Goal: Ask a question: Seek information or help from site administrators or community

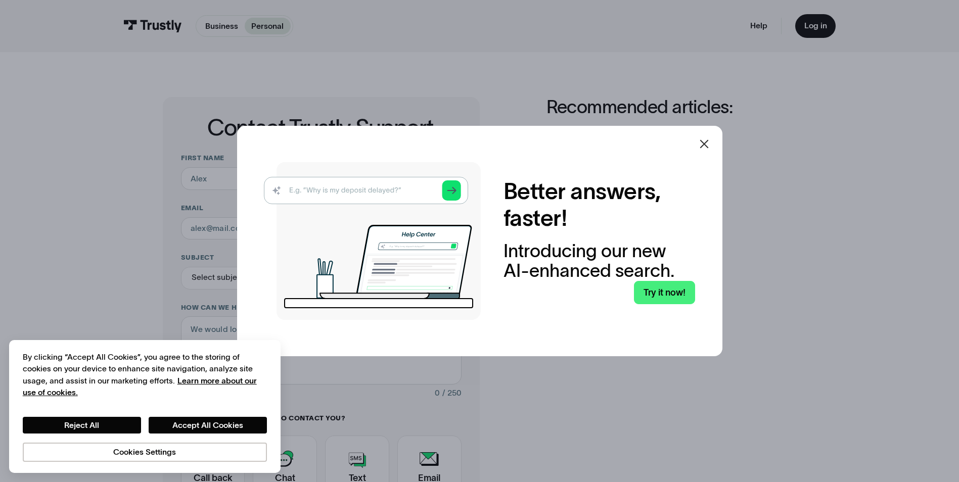
click at [704, 145] on icon at bounding box center [704, 144] width 12 height 12
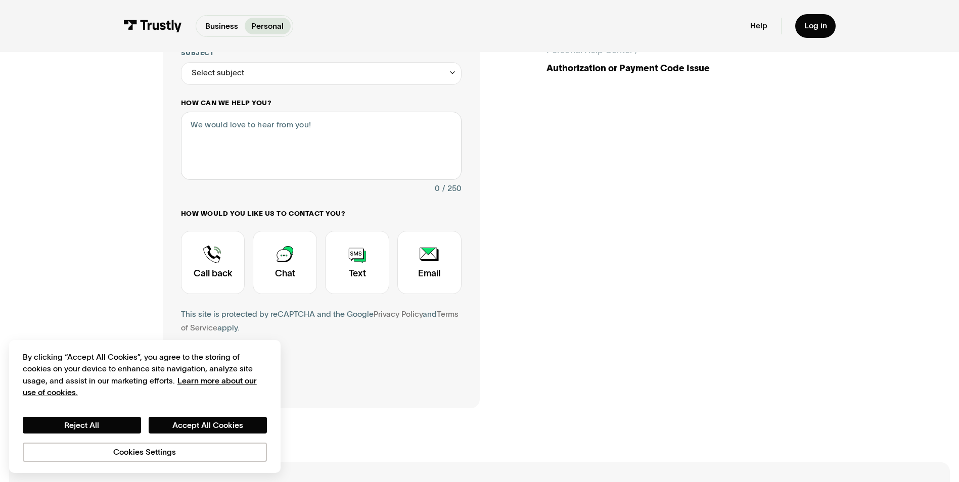
scroll to position [253, 0]
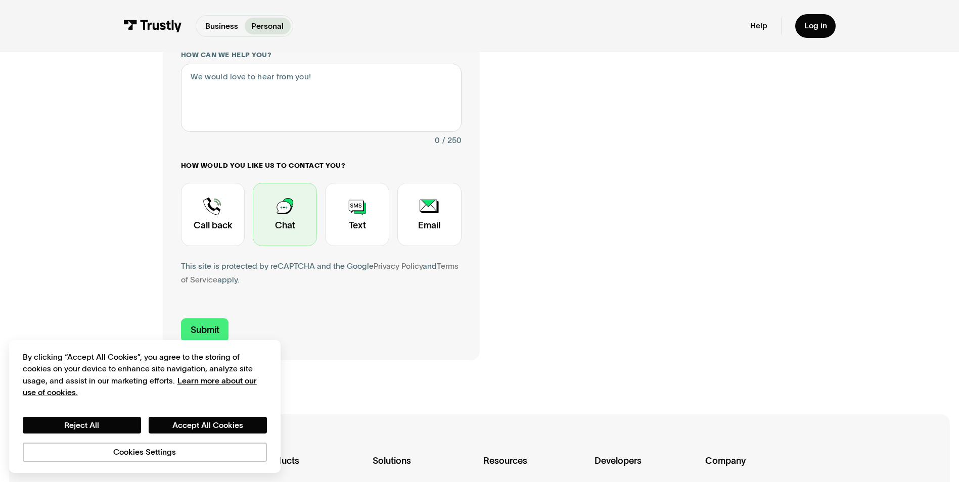
click at [284, 213] on div "Contact Trustly Support" at bounding box center [285, 214] width 64 height 63
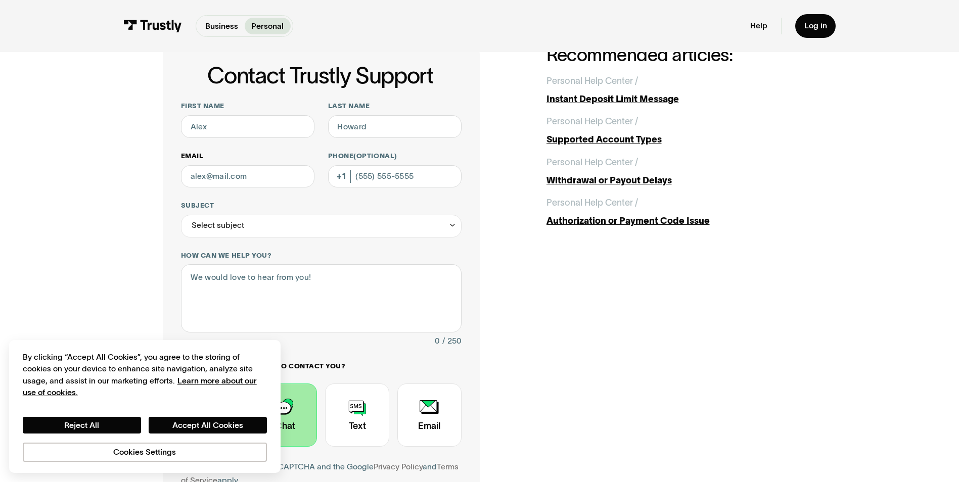
scroll to position [51, 0]
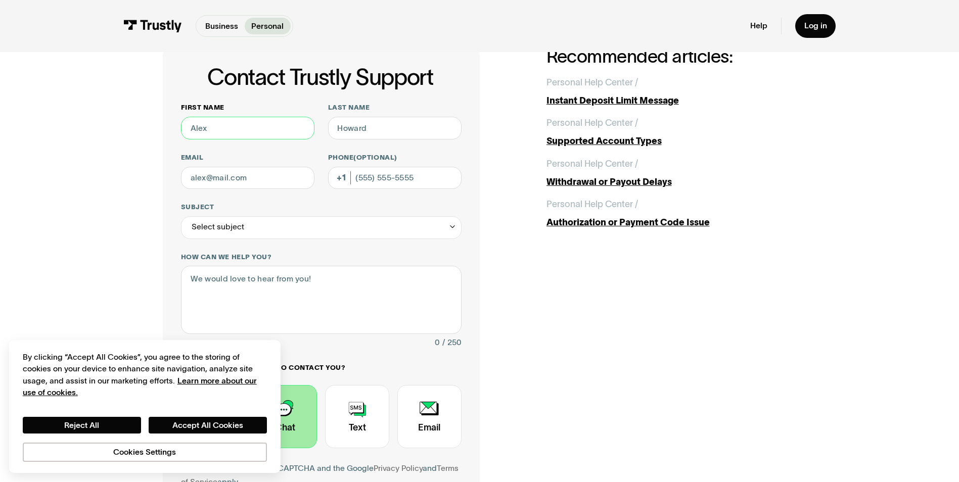
click at [243, 129] on input "First name" at bounding box center [247, 128] width 133 height 23
type input "zelong"
type input "mi"
type input "[EMAIL_ADDRESS][DOMAIN_NAME]"
type input "[PHONE_NUMBER]"
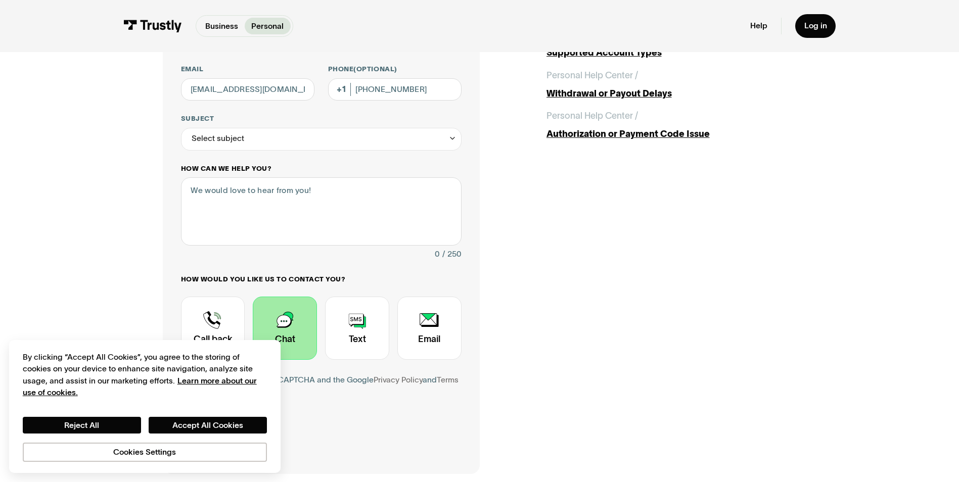
scroll to position [152, 0]
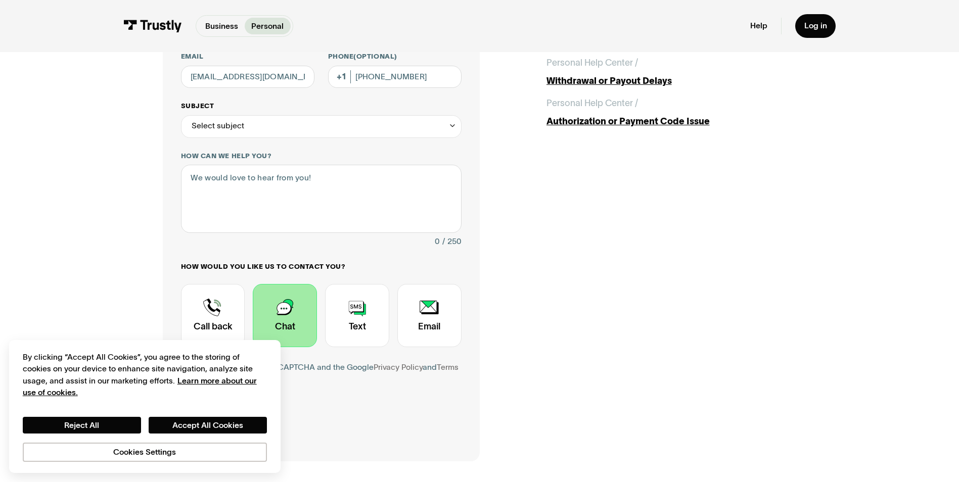
click at [296, 123] on div "Select subject" at bounding box center [321, 126] width 281 height 23
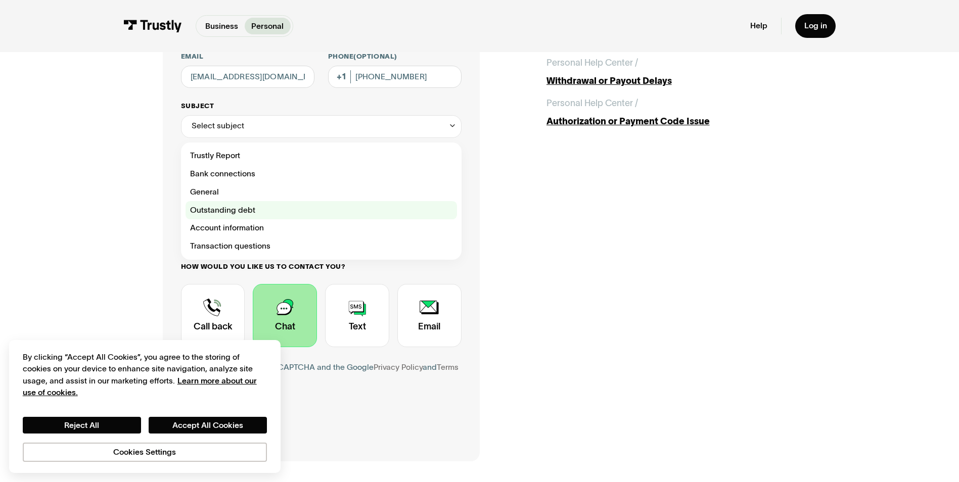
click at [250, 211] on div "Contact Trustly Support" at bounding box center [322, 210] width 272 height 18
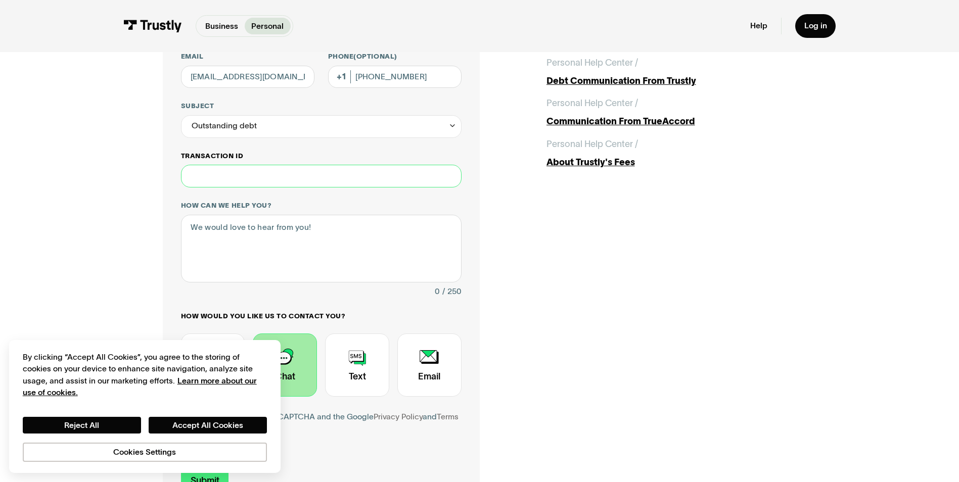
click at [323, 167] on input "Transaction ID" at bounding box center [321, 176] width 281 height 23
click at [322, 180] on input "Transaction ID" at bounding box center [321, 176] width 281 height 23
click at [311, 125] on div "Outstanding debt" at bounding box center [321, 126] width 281 height 23
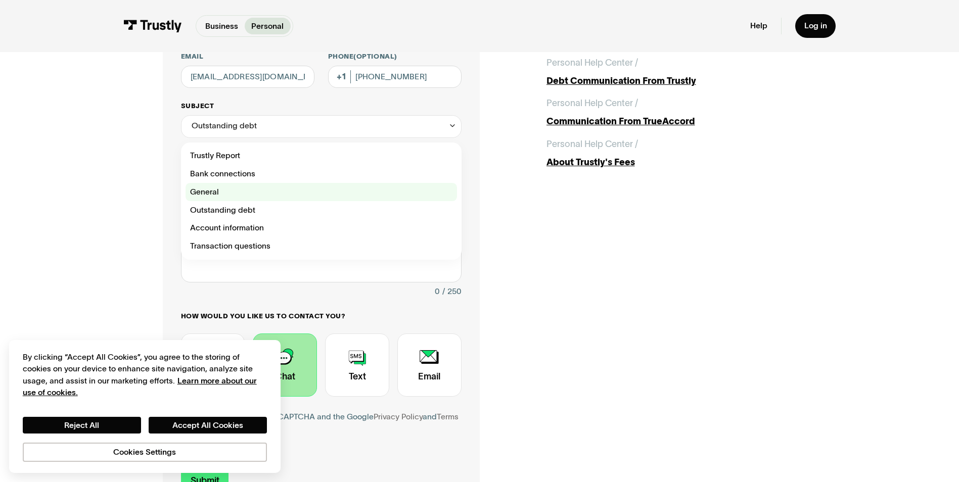
click at [270, 192] on div "Contact Trustly Support" at bounding box center [322, 192] width 272 height 18
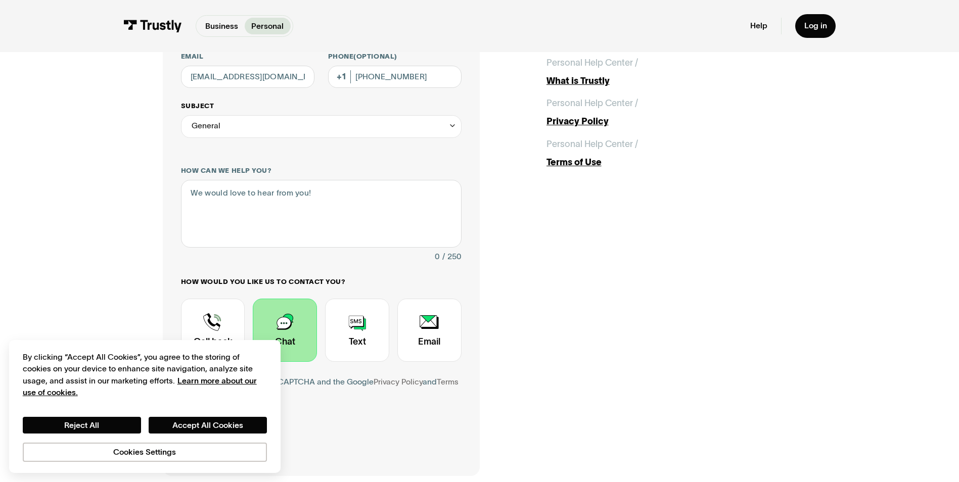
click at [267, 133] on div "General" at bounding box center [321, 126] width 281 height 23
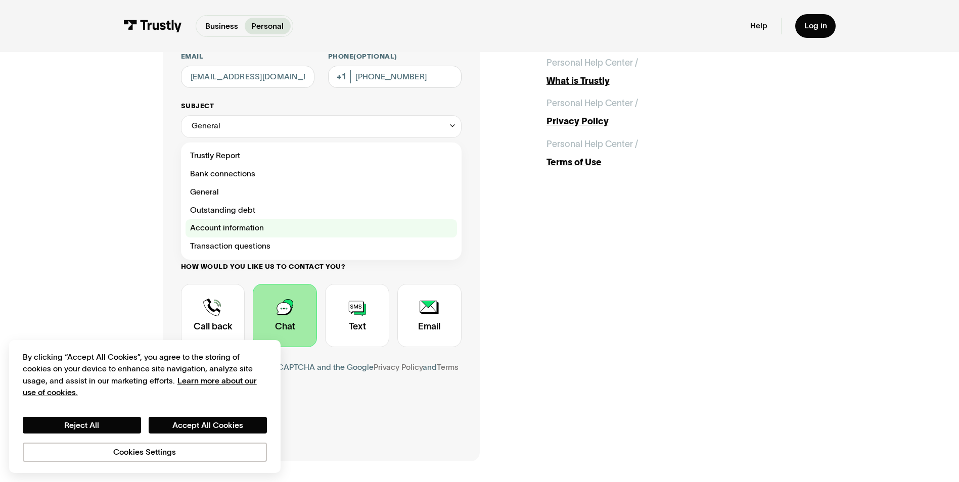
click at [244, 230] on div "Contact Trustly Support" at bounding box center [322, 228] width 272 height 18
type input "**********"
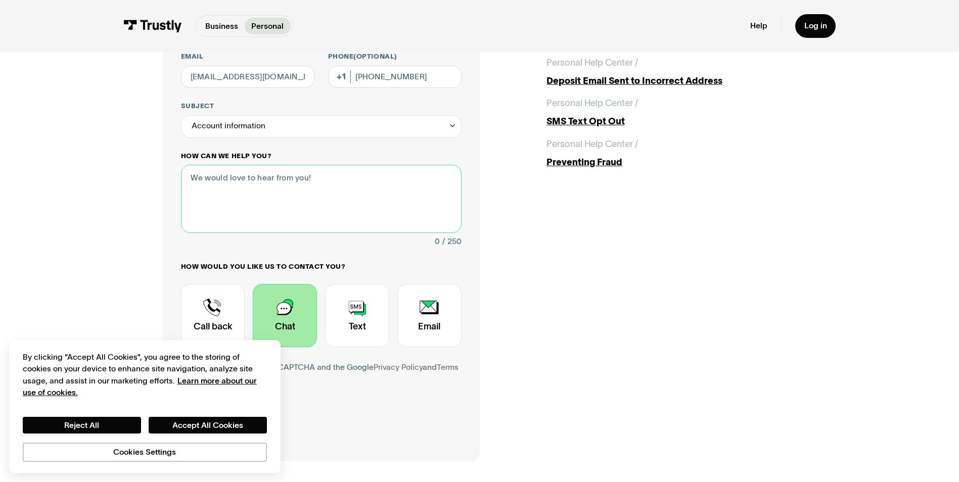
click at [278, 190] on textarea "How can we help you?" at bounding box center [321, 199] width 281 height 68
click at [334, 190] on textarea "How can we help you?" at bounding box center [321, 199] width 281 height 68
type textarea "NSF charge"
click at [267, 117] on div "Account information" at bounding box center [321, 126] width 281 height 23
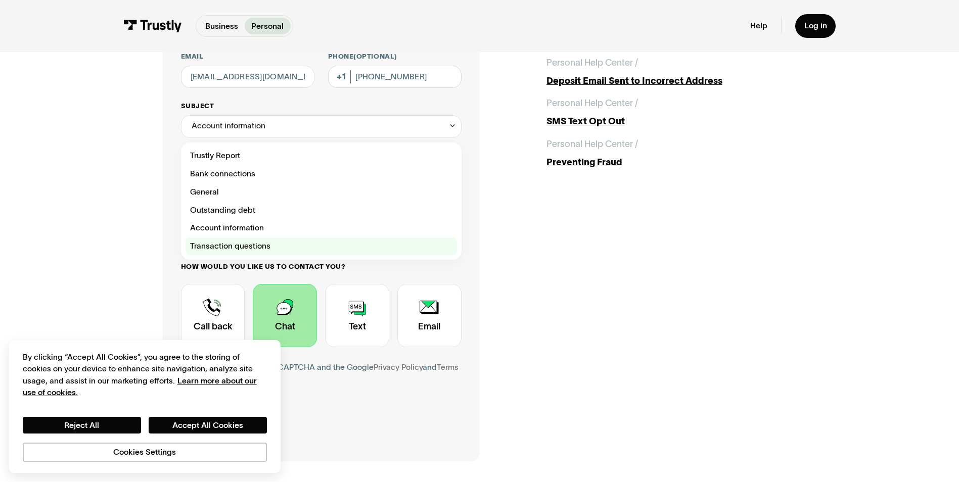
click at [230, 249] on div "Contact Trustly Support" at bounding box center [322, 247] width 272 height 18
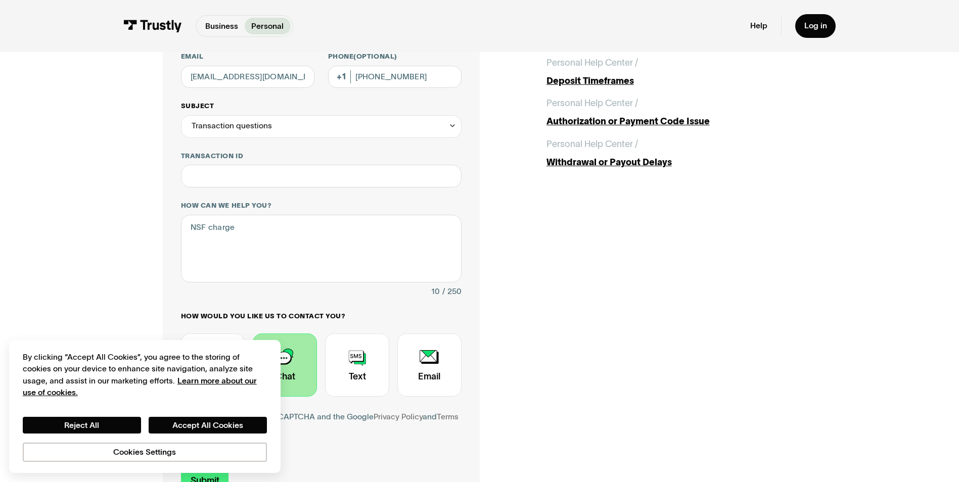
click at [272, 132] on div "Transaction questions" at bounding box center [321, 126] width 281 height 23
click at [221, 188] on div "Contact Trustly Support" at bounding box center [322, 192] width 272 height 18
type input "*******"
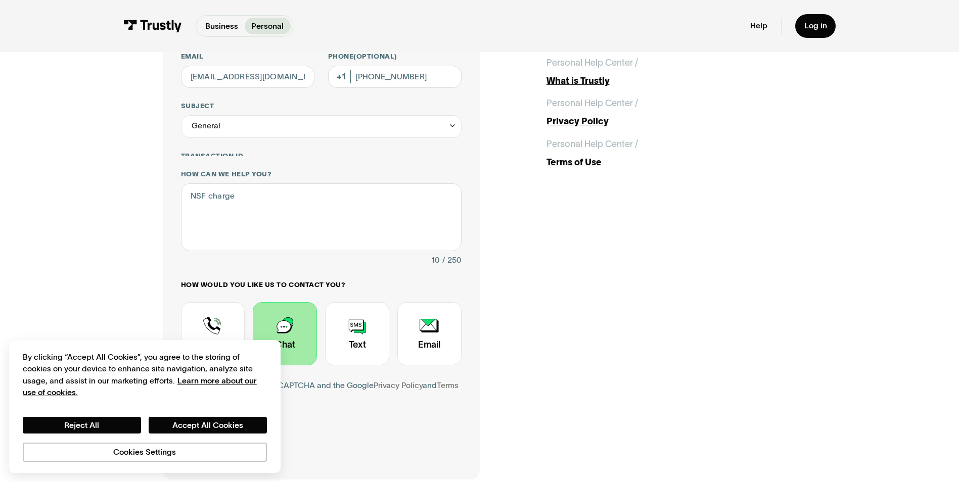
click at [263, 143] on div "First name zelong Last name mi Email zelongmi425@gmail.com Phone (Optional) (44…" at bounding box center [321, 211] width 281 height 418
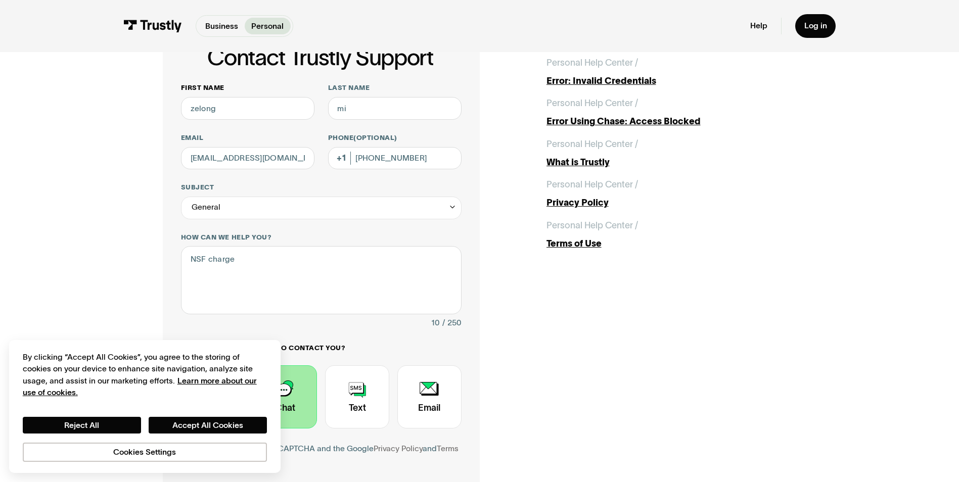
scroll to position [101, 0]
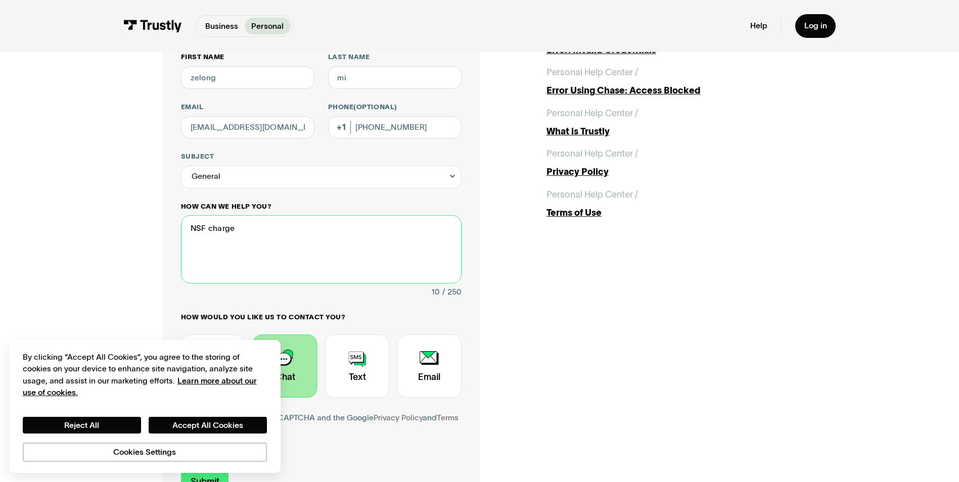
click at [272, 256] on textarea "NSF charge" at bounding box center [321, 249] width 281 height 68
type textarea "NSF charge"
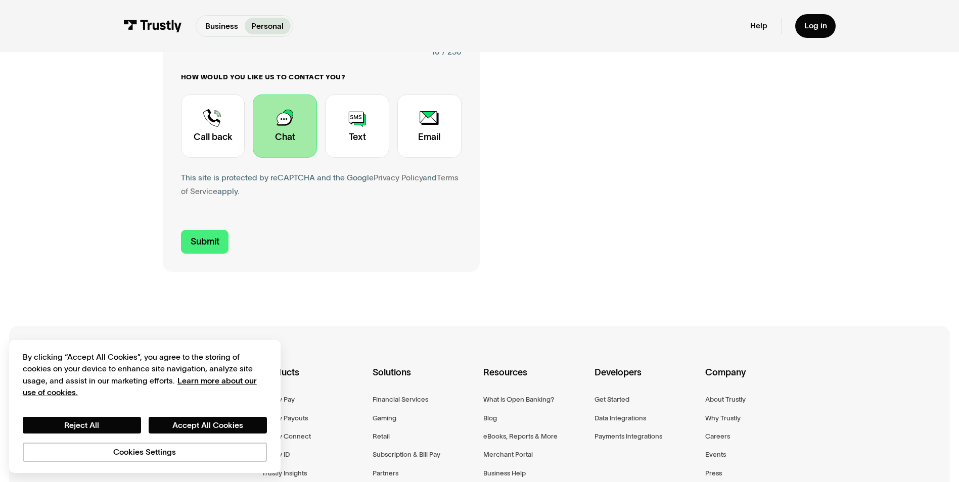
scroll to position [354, 0]
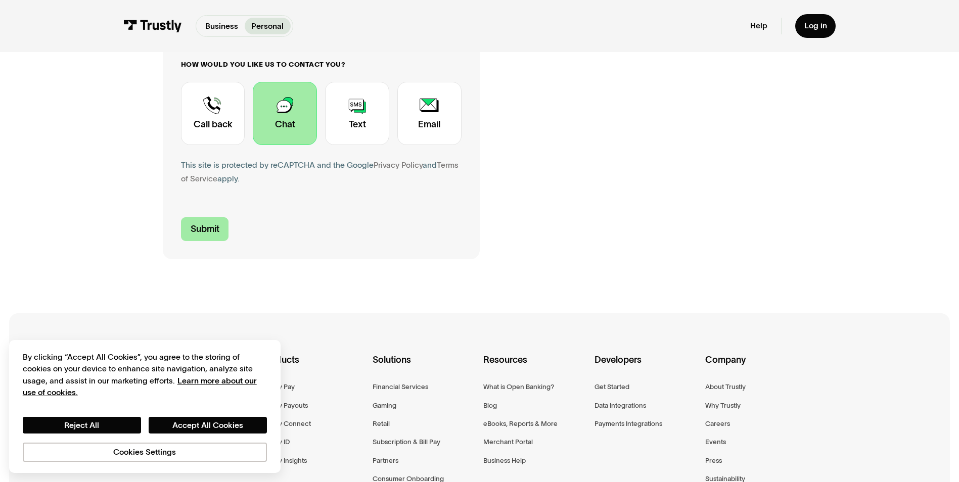
click at [214, 230] on input "Submit" at bounding box center [205, 229] width 48 height 24
type input "[PHONE_NUMBER]"
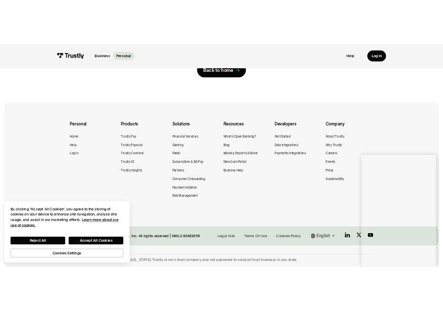
scroll to position [0, 0]
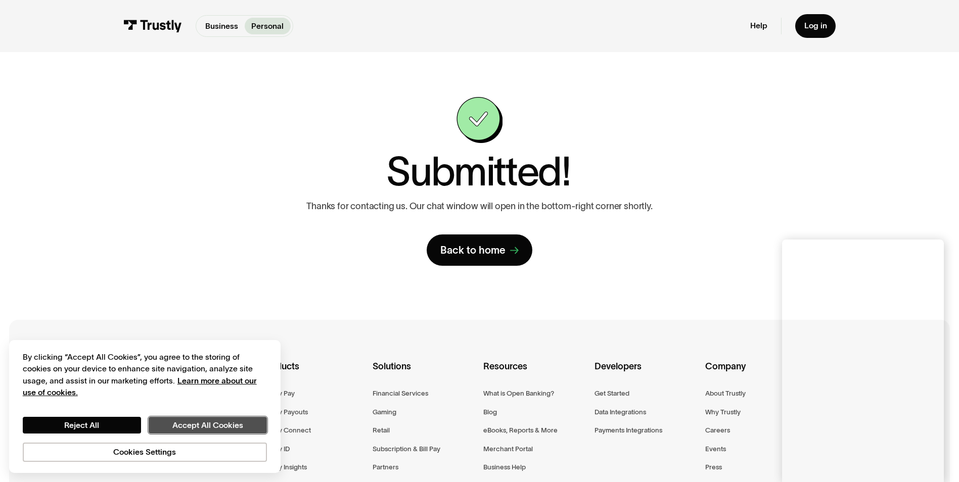
click at [207, 428] on button "Accept All Cookies" at bounding box center [208, 425] width 118 height 17
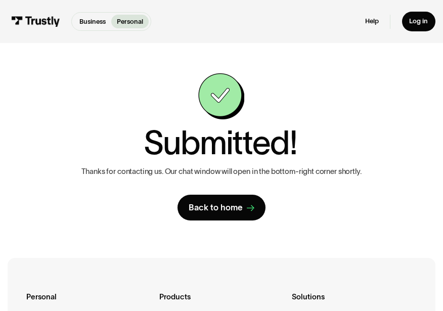
click at [337, 237] on div "Contact Trustly Support First name zelong Last name mi Email zelongmi425@gmail.…" at bounding box center [222, 146] width 406 height 207
click at [205, 207] on div "Back to home" at bounding box center [216, 207] width 54 height 11
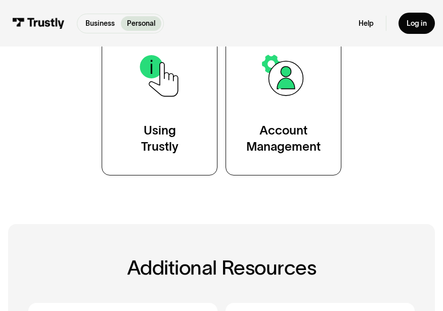
scroll to position [253, 0]
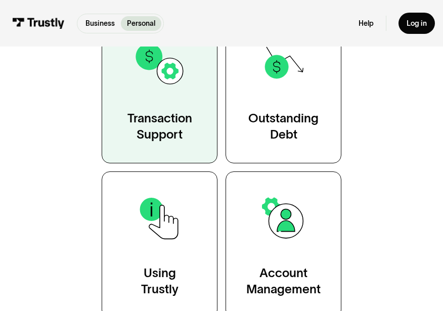
click at [186, 129] on div "Transaction Support" at bounding box center [159, 126] width 65 height 32
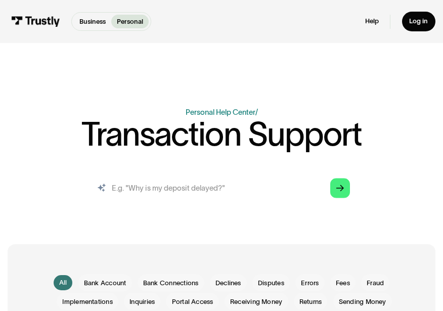
click at [228, 190] on input "search" at bounding box center [221, 188] width 272 height 30
type input "NSF charge"
click at [337, 187] on icon "Arrow Right" at bounding box center [340, 189] width 8 height 8
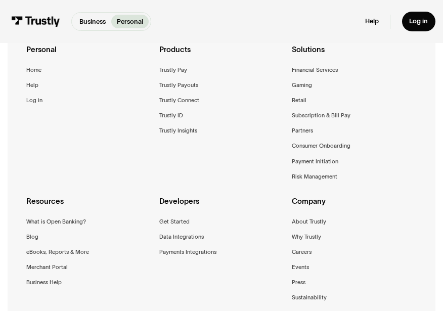
scroll to position [1669, 0]
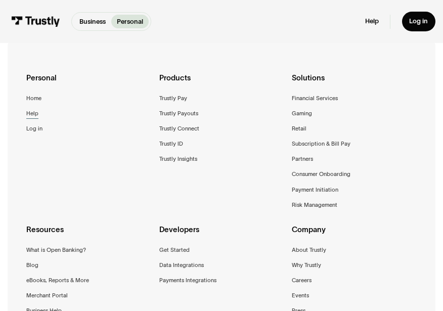
click at [34, 115] on div "Help" at bounding box center [32, 114] width 12 height 10
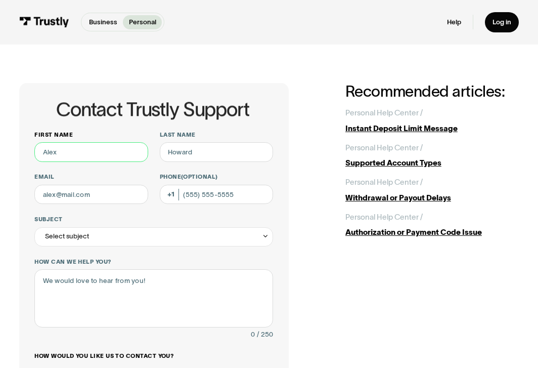
click at [116, 154] on input "First name" at bounding box center [90, 151] width 113 height 19
type input "zelong"
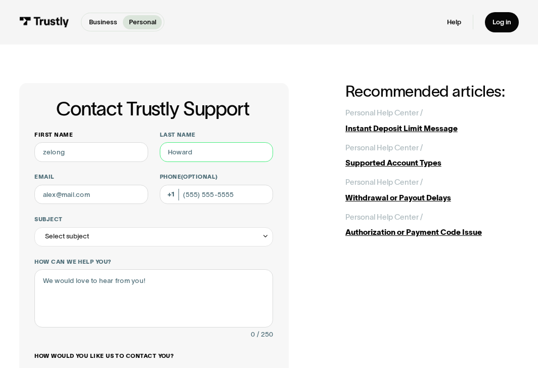
type input "mi"
type input "[EMAIL_ADDRESS][DOMAIN_NAME]"
type input "[PHONE_NUMBER]"
type input "*******"
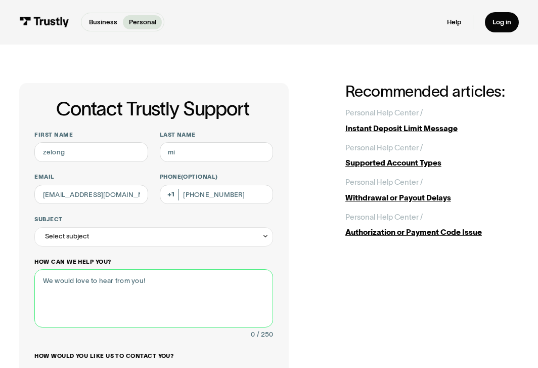
click at [168, 297] on textarea "How can we help you?" at bounding box center [153, 298] width 239 height 58
type textarea "NSF charge"
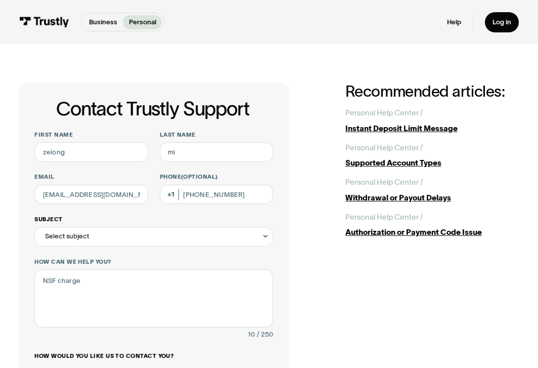
click at [142, 237] on div "Select subject" at bounding box center [153, 236] width 239 height 19
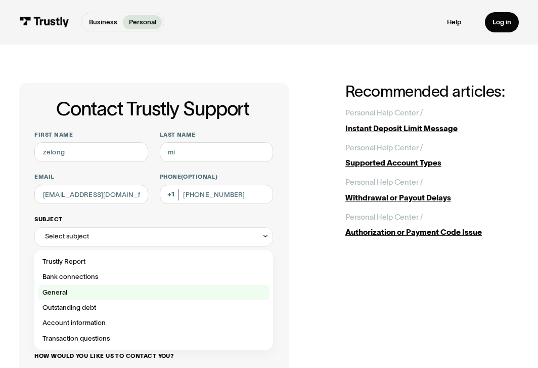
click at [126, 290] on div "Contact Trustly Support" at bounding box center [153, 292] width 231 height 15
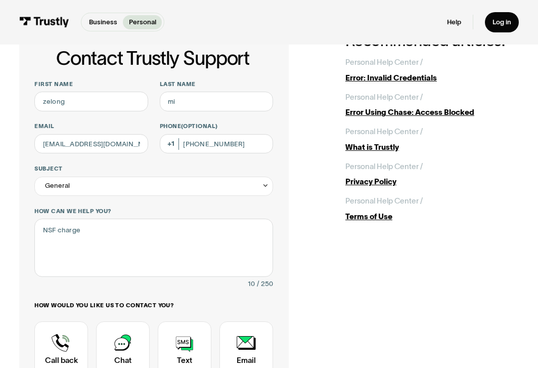
scroll to position [152, 0]
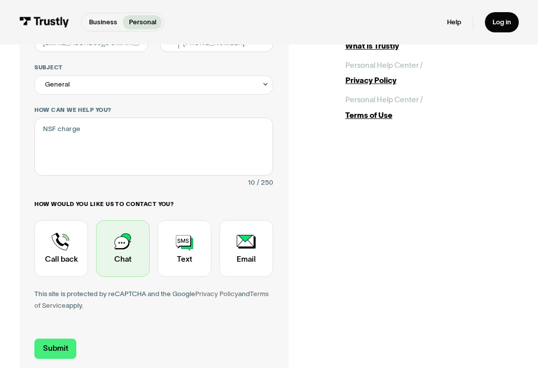
click at [132, 246] on div "Contact Trustly Support" at bounding box center [123, 248] width 54 height 57
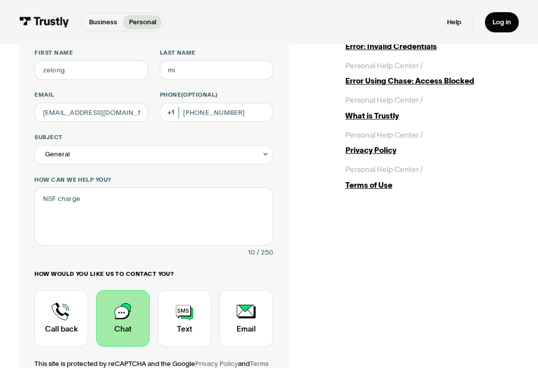
scroll to position [51, 0]
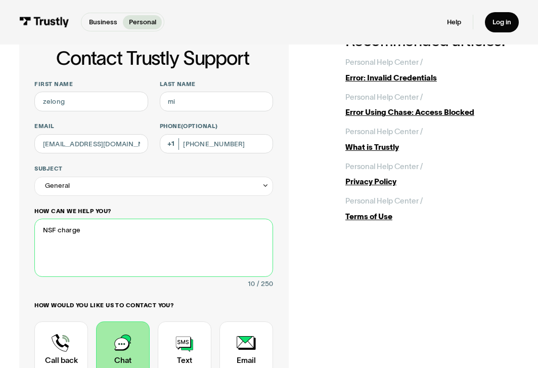
drag, startPoint x: 160, startPoint y: 227, endPoint x: 159, endPoint y: 214, distance: 12.7
click at [160, 227] on textarea "NSF charge" at bounding box center [153, 247] width 239 height 58
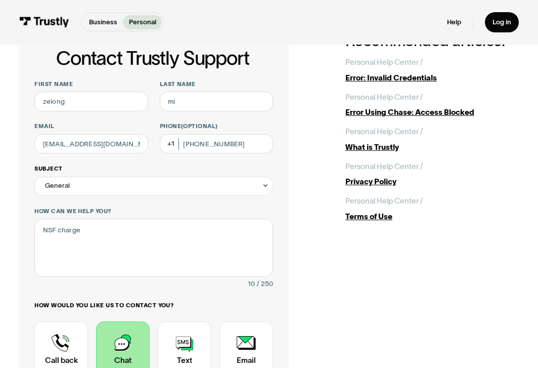
click at [158, 192] on div "General" at bounding box center [153, 185] width 239 height 19
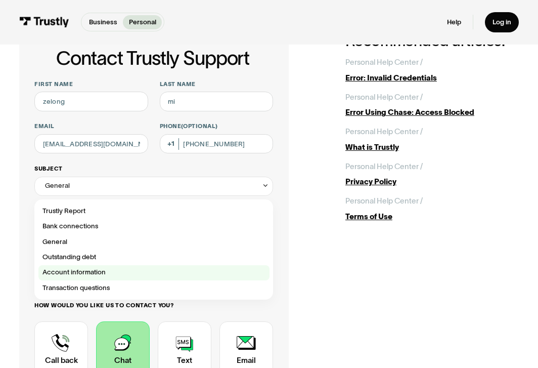
click at [136, 273] on div "Contact Trustly Support" at bounding box center [153, 272] width 231 height 15
type input "**********"
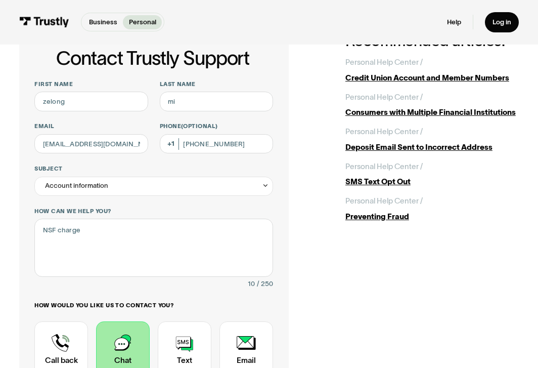
click at [280, 278] on div "**********" at bounding box center [154, 253] width 270 height 443
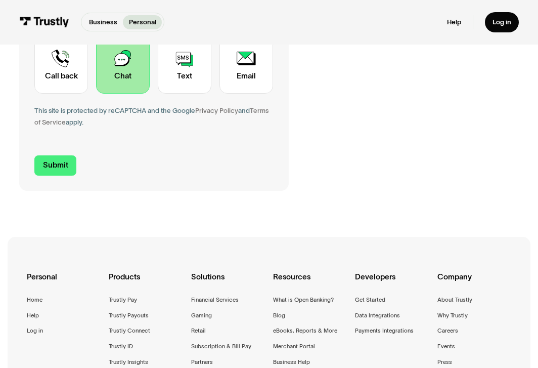
scroll to position [354, 0]
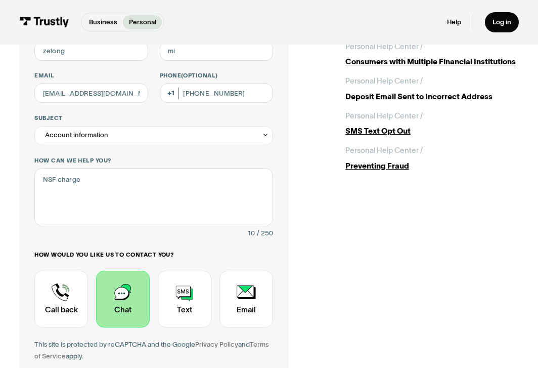
click at [105, 308] on div "Contact Trustly Support" at bounding box center [123, 299] width 54 height 57
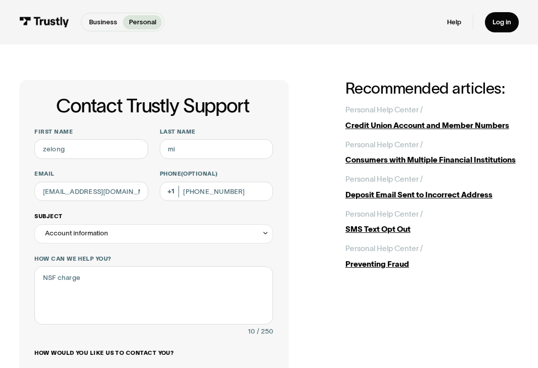
scroll to position [0, 0]
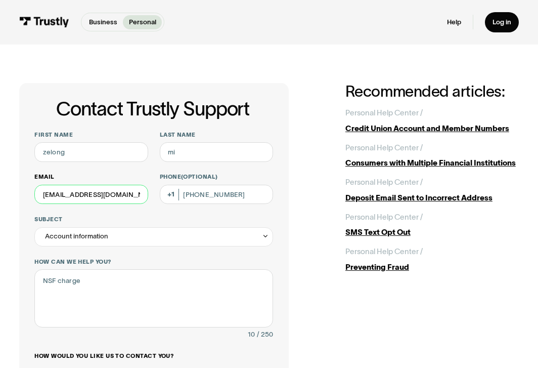
click at [121, 190] on input "[EMAIL_ADDRESS][DOMAIN_NAME]" at bounding box center [90, 194] width 113 height 19
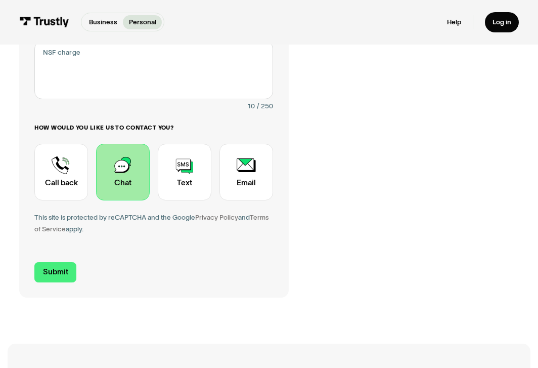
scroll to position [303, 0]
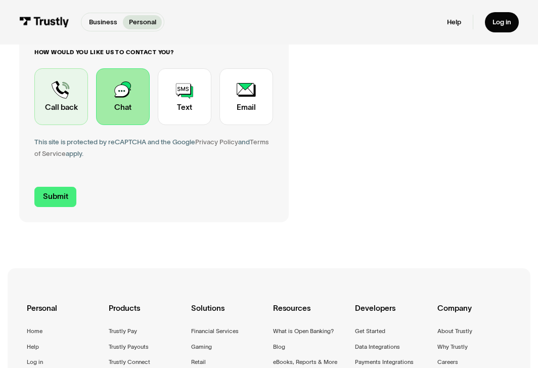
click at [65, 111] on div "Contact Trustly Support" at bounding box center [61, 96] width 54 height 57
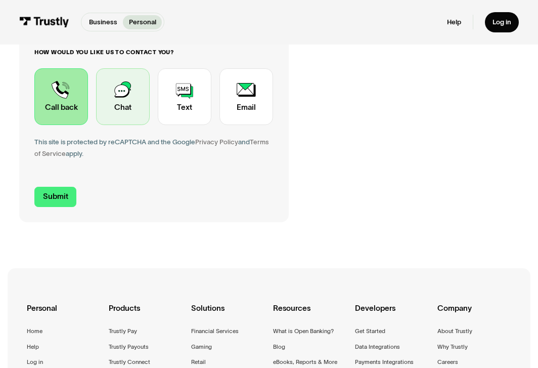
click at [126, 108] on div "Contact Trustly Support" at bounding box center [123, 96] width 54 height 57
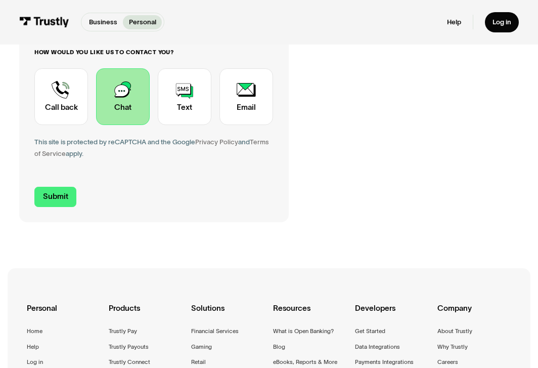
click at [55, 210] on div "**********" at bounding box center [154, 1] width 270 height 443
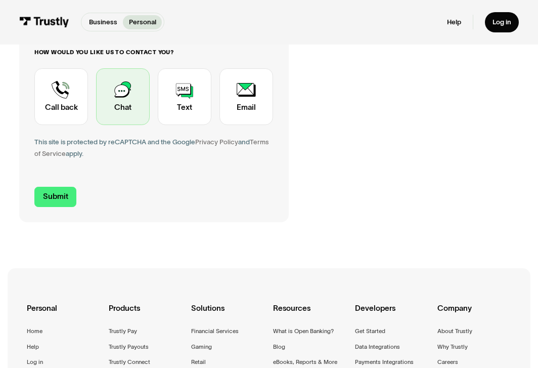
click at [109, 115] on div "Contact Trustly Support" at bounding box center [123, 96] width 54 height 57
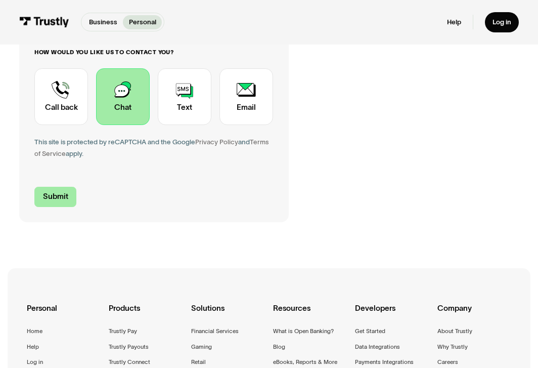
drag, startPoint x: 43, startPoint y: 216, endPoint x: 47, endPoint y: 203, distance: 14.1
click at [44, 216] on div "Contact Trustly Support First name Last name Email Phone (Optional) Subject Sel…" at bounding box center [154, 1] width 270 height 443
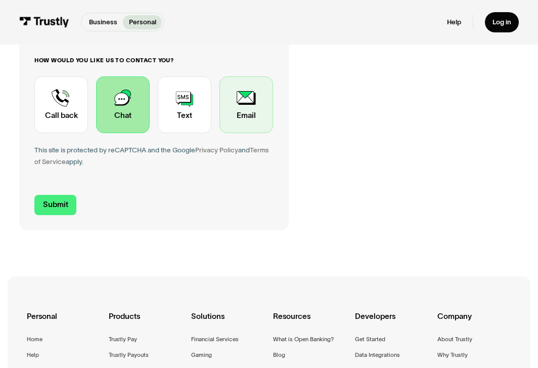
scroll to position [51, 0]
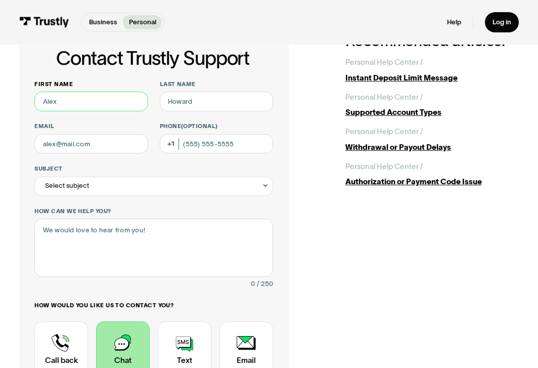
click at [82, 104] on input "First name" at bounding box center [90, 101] width 113 height 19
type input "zelong"
type input "mi"
type input "[EMAIL_ADDRESS][DOMAIN_NAME]"
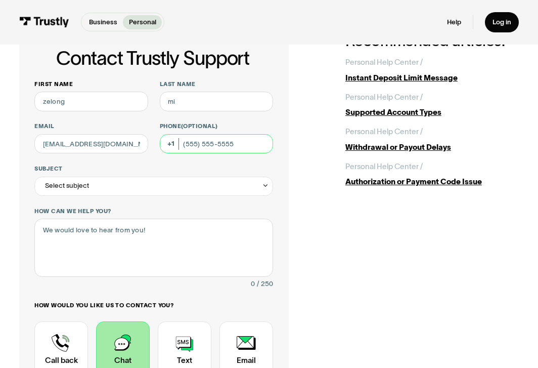
type input "[PHONE_NUMBER]"
type input "**********"
click at [153, 20] on p "Personal" at bounding box center [142, 22] width 27 height 10
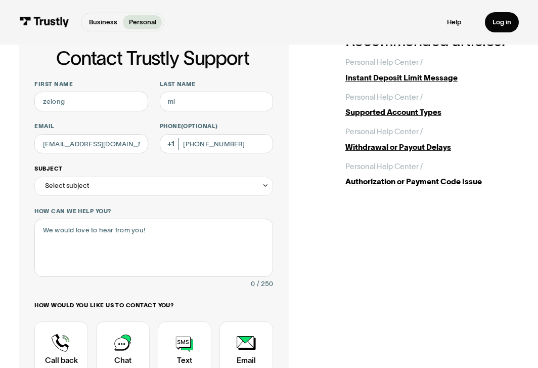
click at [155, 188] on div "Select subject" at bounding box center [153, 185] width 239 height 19
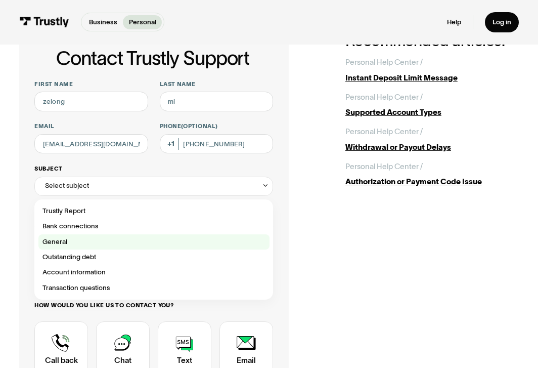
click at [91, 242] on div "Contact Trustly Support" at bounding box center [153, 241] width 231 height 15
type input "*******"
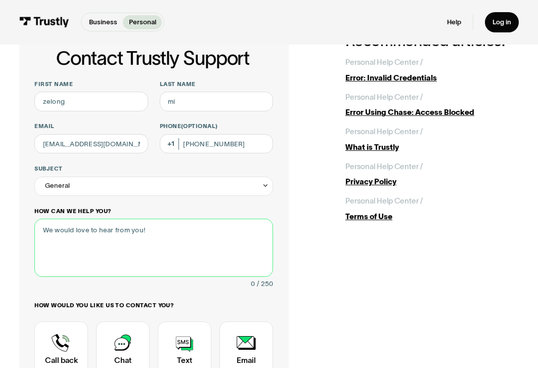
click at [97, 234] on textarea "How can we help you?" at bounding box center [153, 247] width 239 height 58
type textarea "NSF charge"
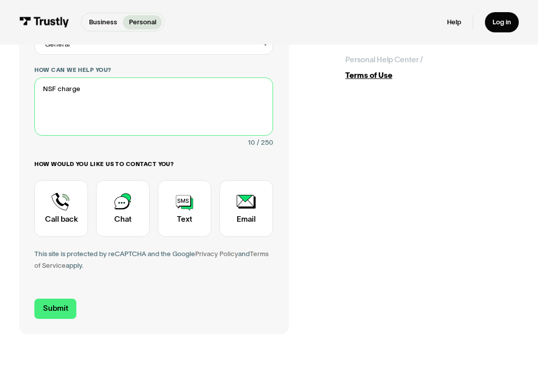
scroll to position [253, 0]
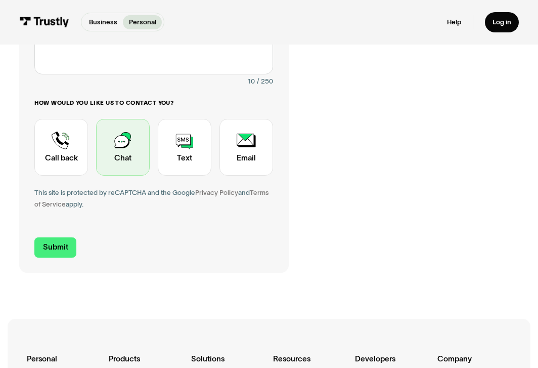
click at [125, 161] on div "Contact Trustly Support" at bounding box center [123, 147] width 54 height 57
click at [104, 169] on div "Contact Trustly Support" at bounding box center [123, 147] width 54 height 57
click at [121, 170] on div "Contact Trustly Support" at bounding box center [123, 147] width 54 height 57
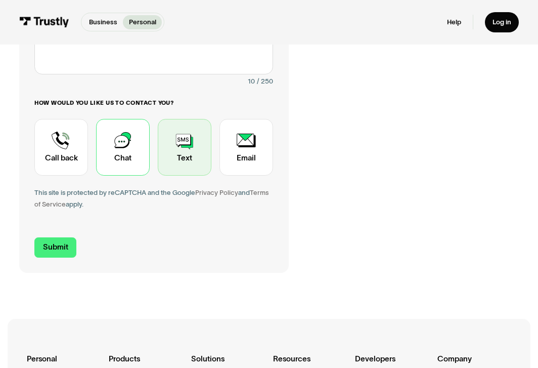
click at [198, 148] on div "Contact Trustly Support" at bounding box center [185, 147] width 54 height 57
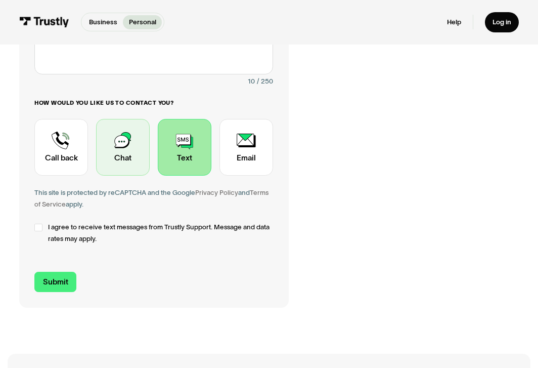
click at [125, 161] on div "Contact Trustly Support" at bounding box center [123, 147] width 54 height 57
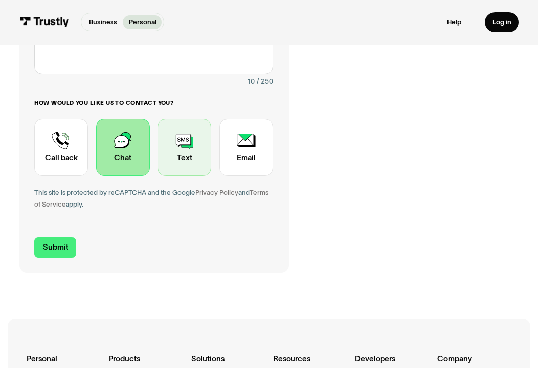
click at [196, 155] on div "Contact Trustly Support" at bounding box center [185, 147] width 54 height 57
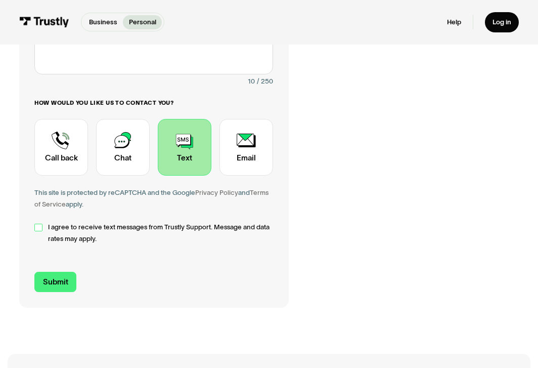
click at [41, 231] on div "Contact Trustly Support" at bounding box center [38, 228] width 8 height 8
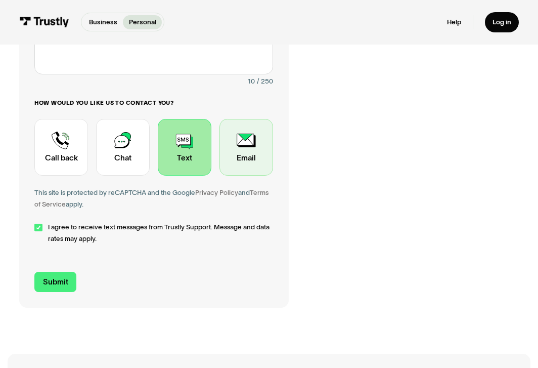
click at [232, 151] on div "Contact Trustly Support" at bounding box center [246, 147] width 54 height 57
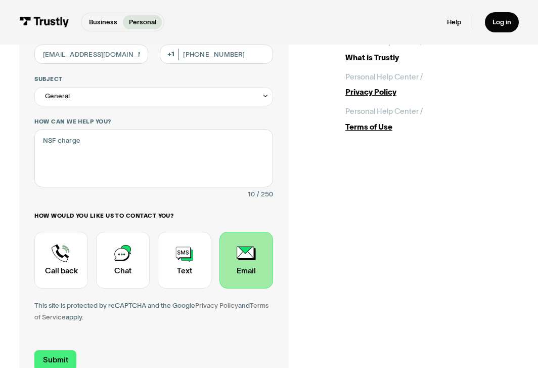
scroll to position [0, 0]
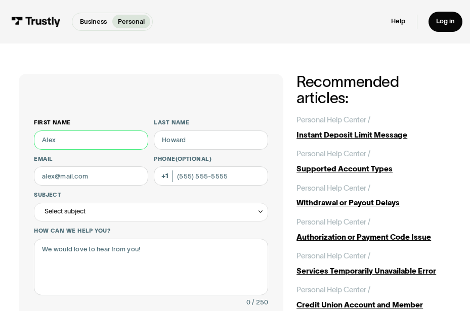
click at [72, 138] on input "First name" at bounding box center [91, 139] width 114 height 19
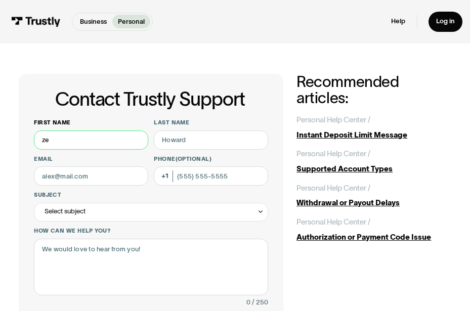
click at [72, 142] on input "ze" at bounding box center [91, 139] width 114 height 19
type input "zelong"
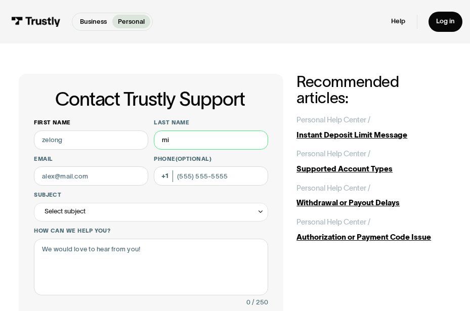
type input "mi"
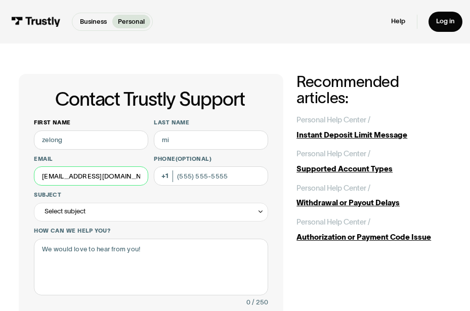
type input "[EMAIL_ADDRESS][DOMAIN_NAME]"
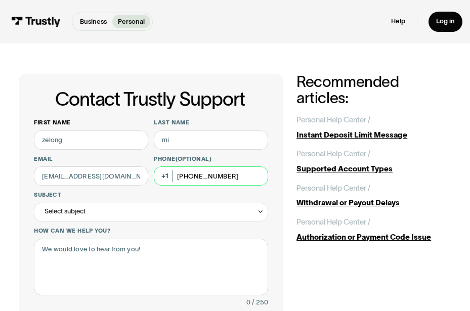
type input "[PHONE_NUMBER]"
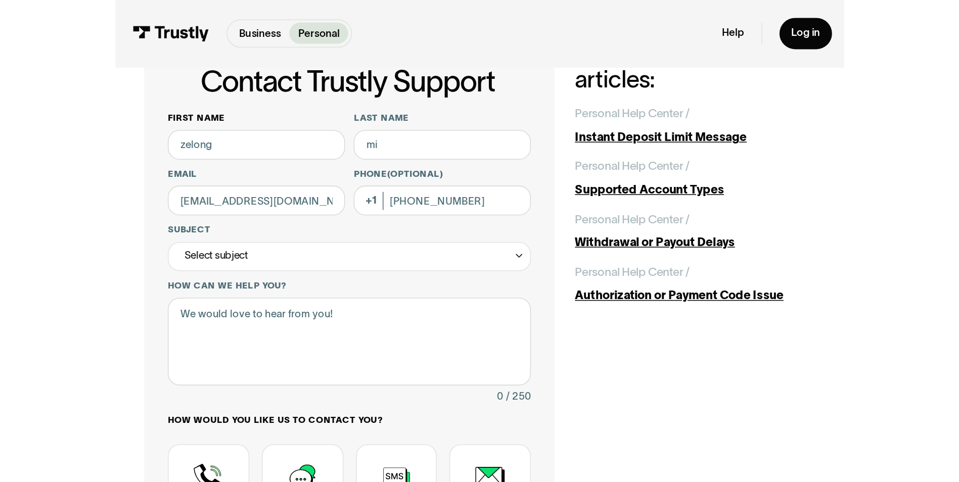
scroll to position [152, 0]
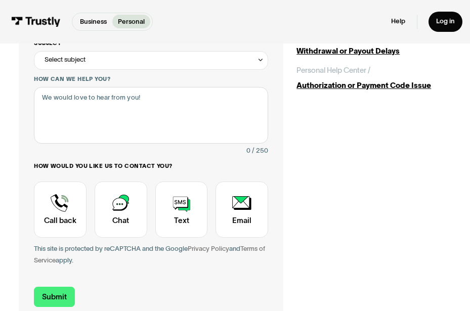
click at [94, 58] on div "Select subject" at bounding box center [151, 60] width 234 height 19
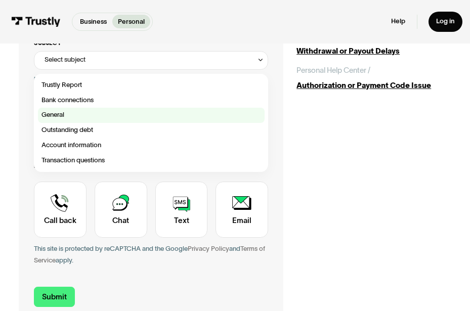
click at [74, 110] on div "Contact Trustly Support" at bounding box center [151, 115] width 227 height 15
type input "*******"
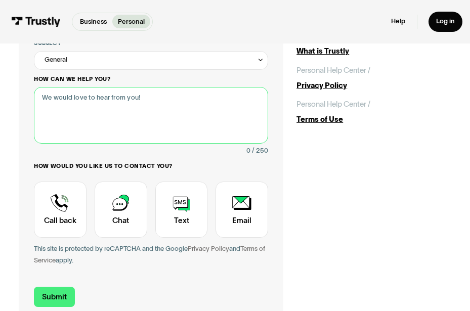
click at [81, 124] on textarea "How can we help you?" at bounding box center [151, 115] width 234 height 57
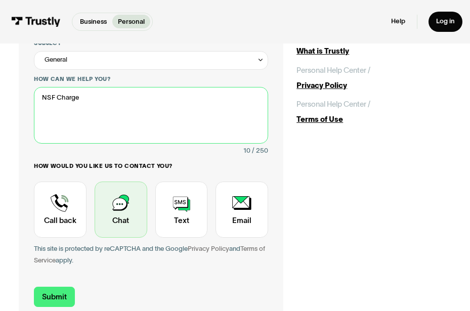
type textarea "NSF Charge"
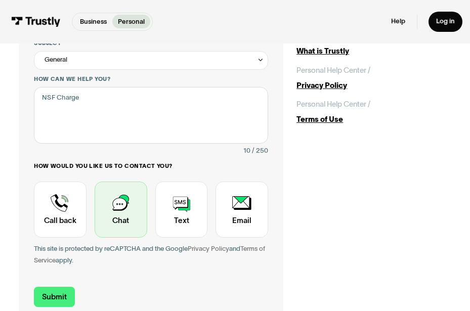
click at [132, 220] on div "Contact Trustly Support" at bounding box center [121, 210] width 53 height 56
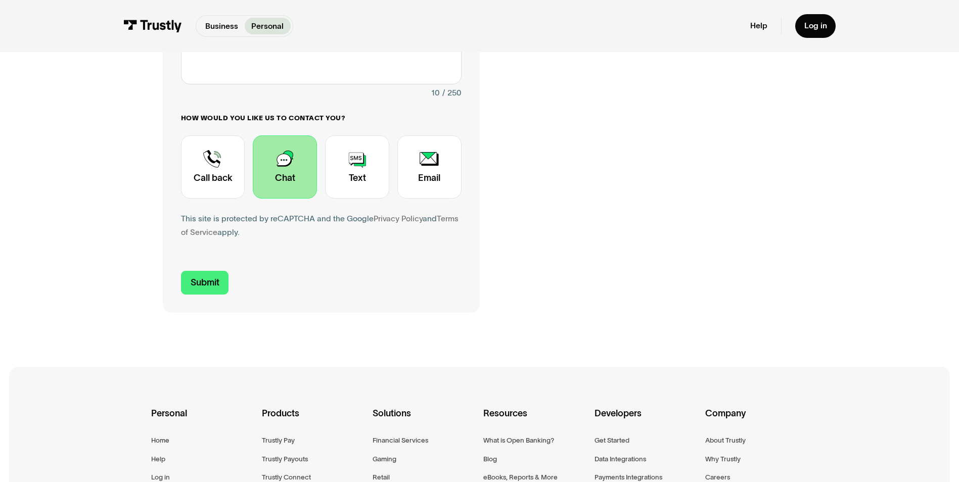
scroll to position [292, 0]
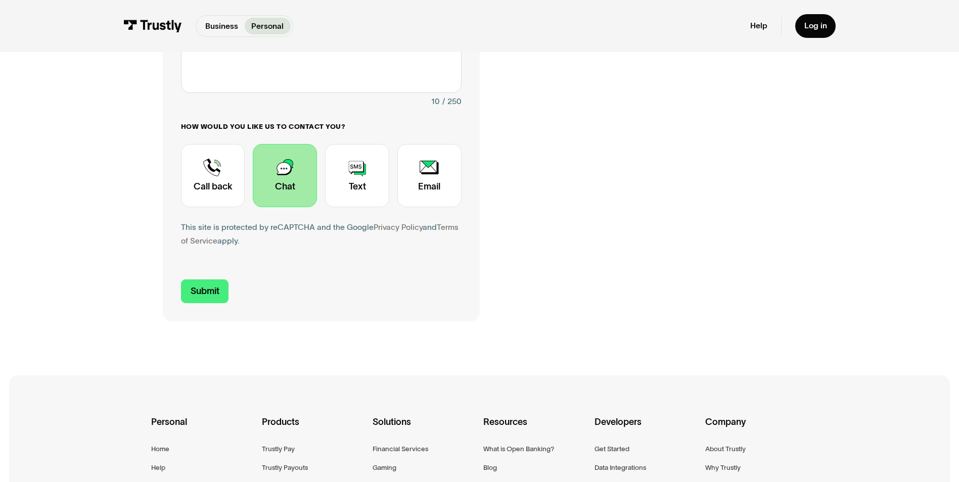
click at [299, 187] on div "Contact Trustly Support" at bounding box center [285, 175] width 64 height 63
click at [214, 303] on input "Submit" at bounding box center [205, 292] width 48 height 24
type input "[PHONE_NUMBER]"
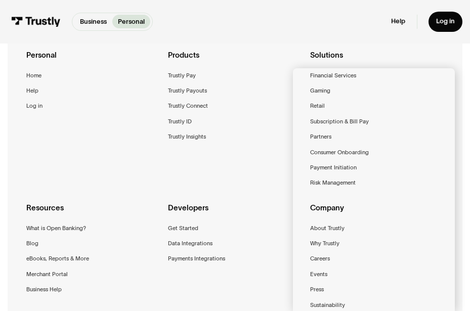
scroll to position [228, 0]
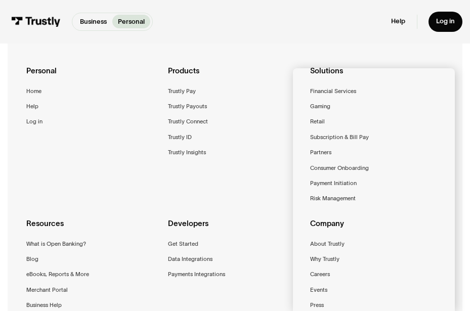
click at [443, 67] on div "Personal Home Help Log in Products Trustly Pay Trustly Payouts Trustly Connect …" at bounding box center [235, 206] width 455 height 351
